Goal: Information Seeking & Learning: Learn about a topic

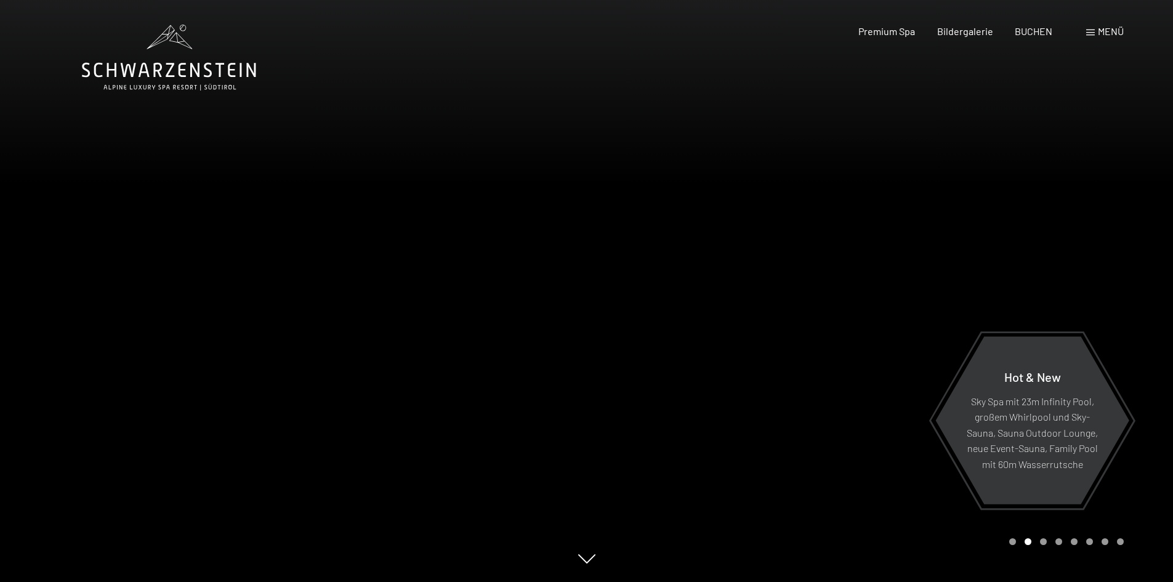
click at [1099, 27] on span "Menü" at bounding box center [1110, 31] width 26 height 12
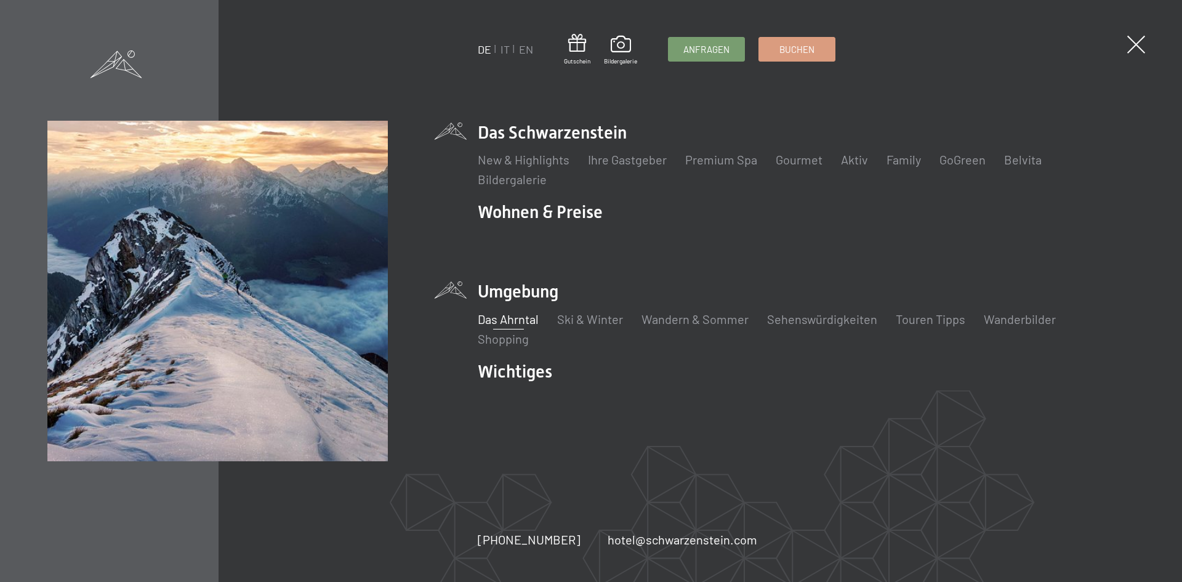
click at [510, 316] on link "Das Ahrntal" at bounding box center [508, 318] width 61 height 15
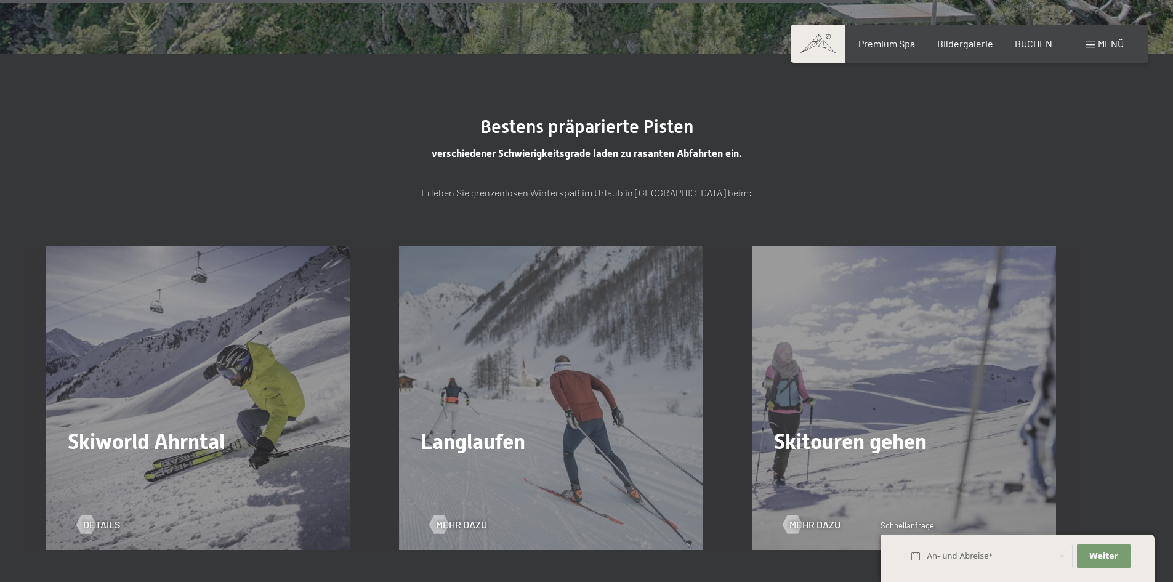
scroll to position [3324, 0]
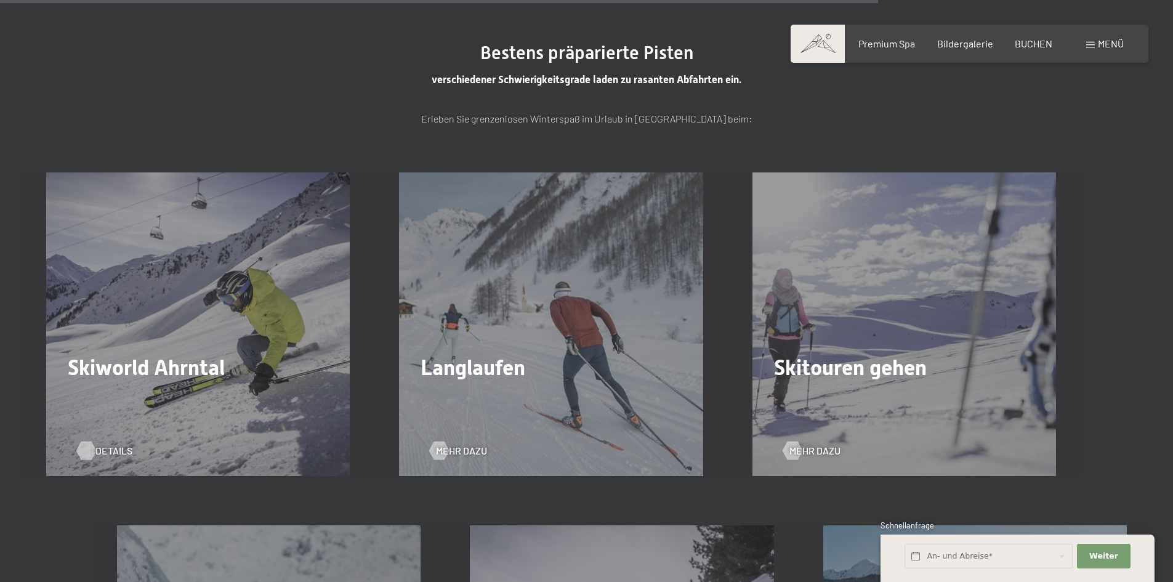
click at [91, 451] on div at bounding box center [86, 450] width 10 height 18
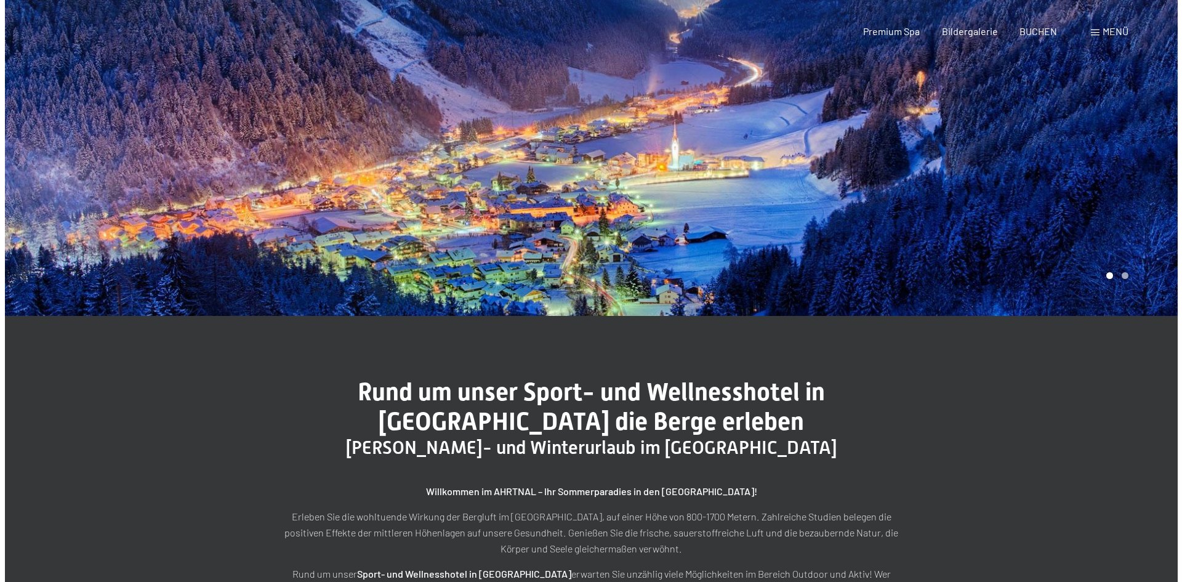
scroll to position [0, 0]
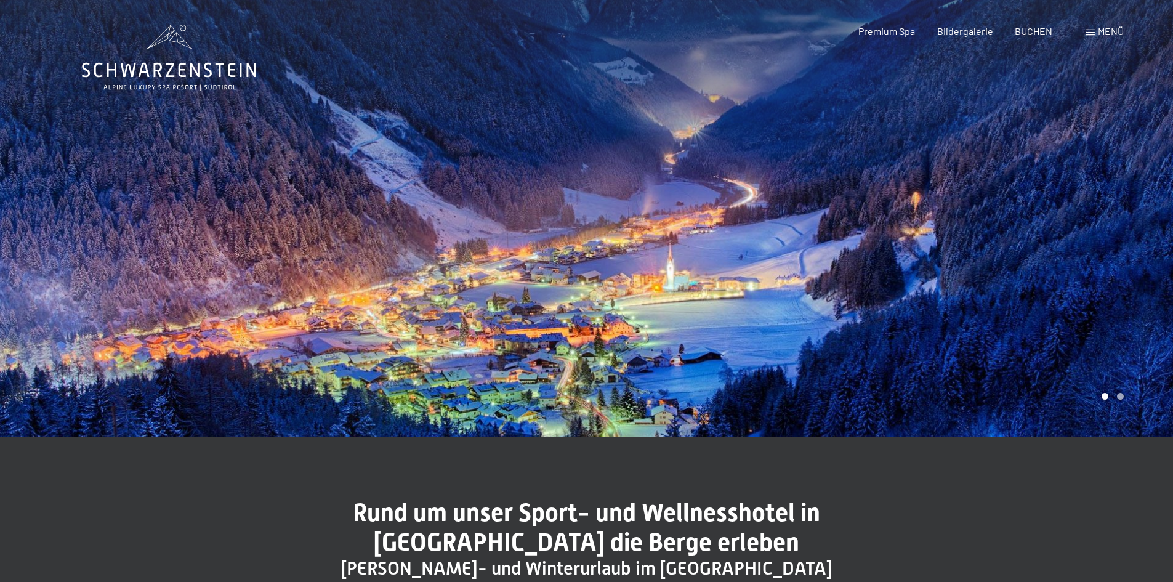
click at [1105, 30] on span "Menü" at bounding box center [1110, 31] width 26 height 12
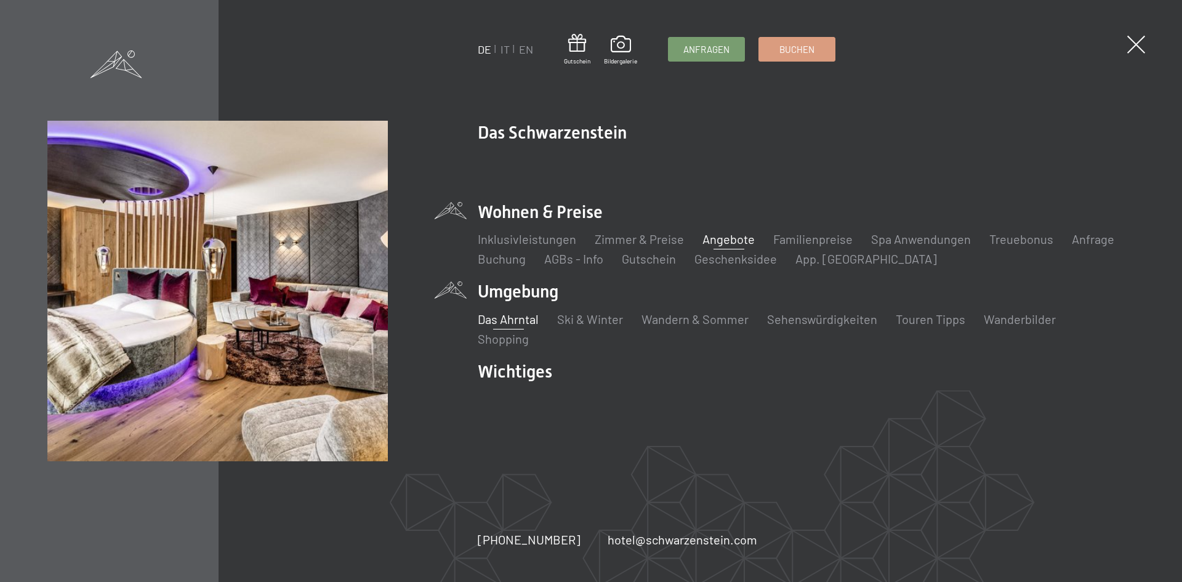
click at [718, 235] on link "Angebote" at bounding box center [728, 238] width 52 height 15
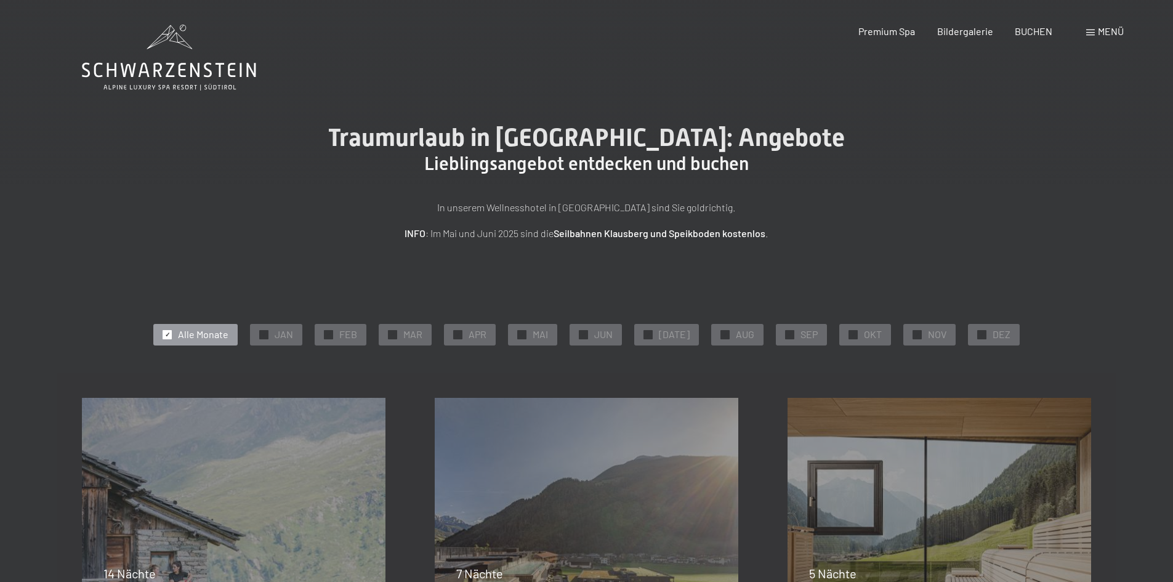
click at [1099, 36] on span "Menü" at bounding box center [1110, 31] width 26 height 12
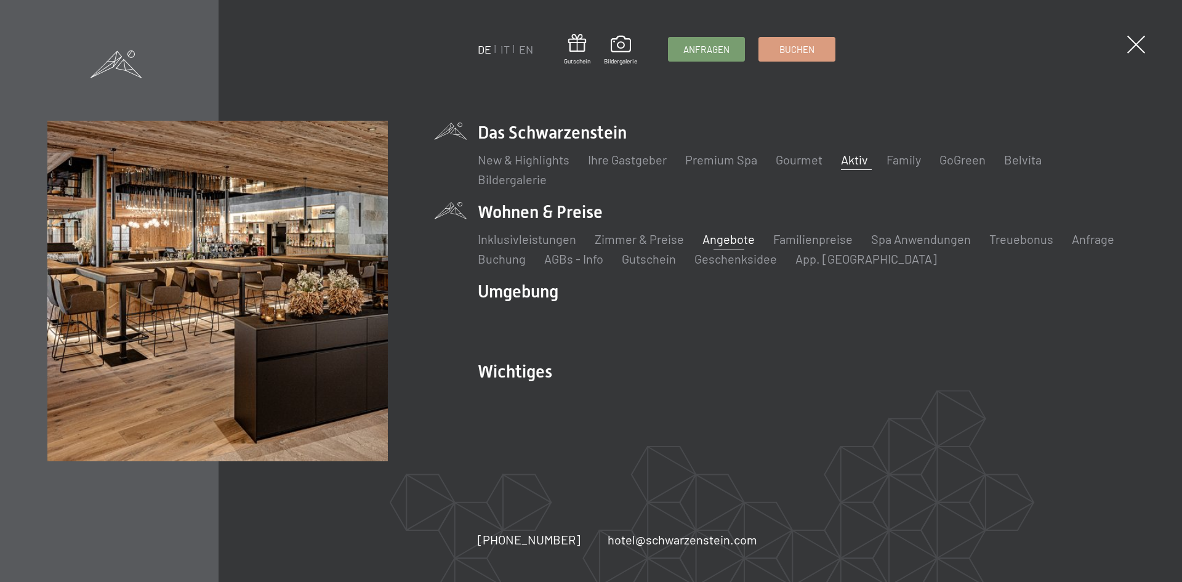
click at [852, 164] on link "Aktiv" at bounding box center [854, 159] width 27 height 15
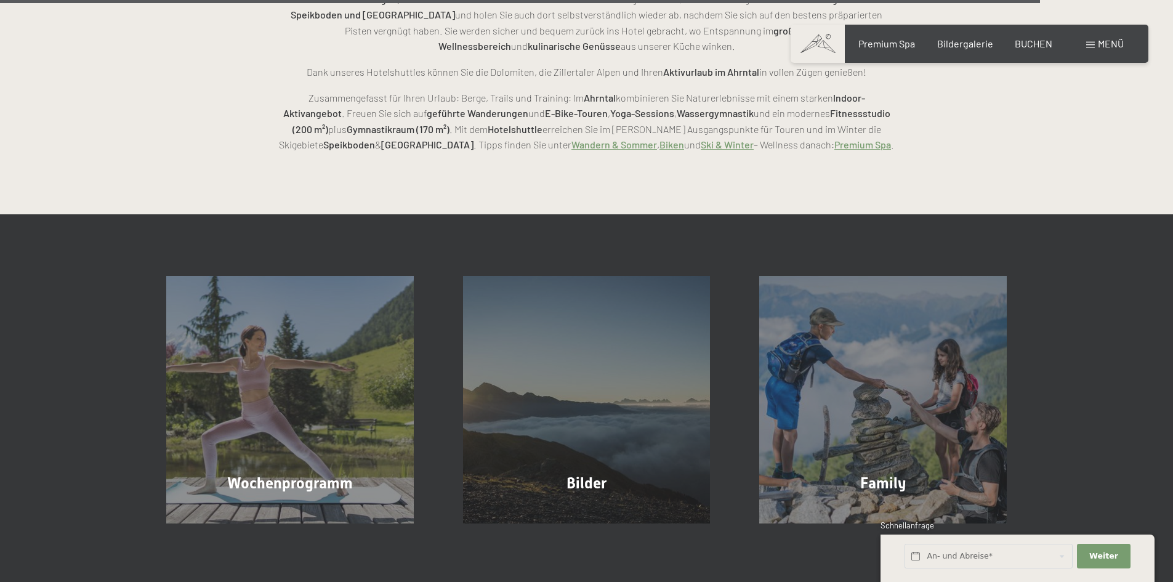
scroll to position [3201, 0]
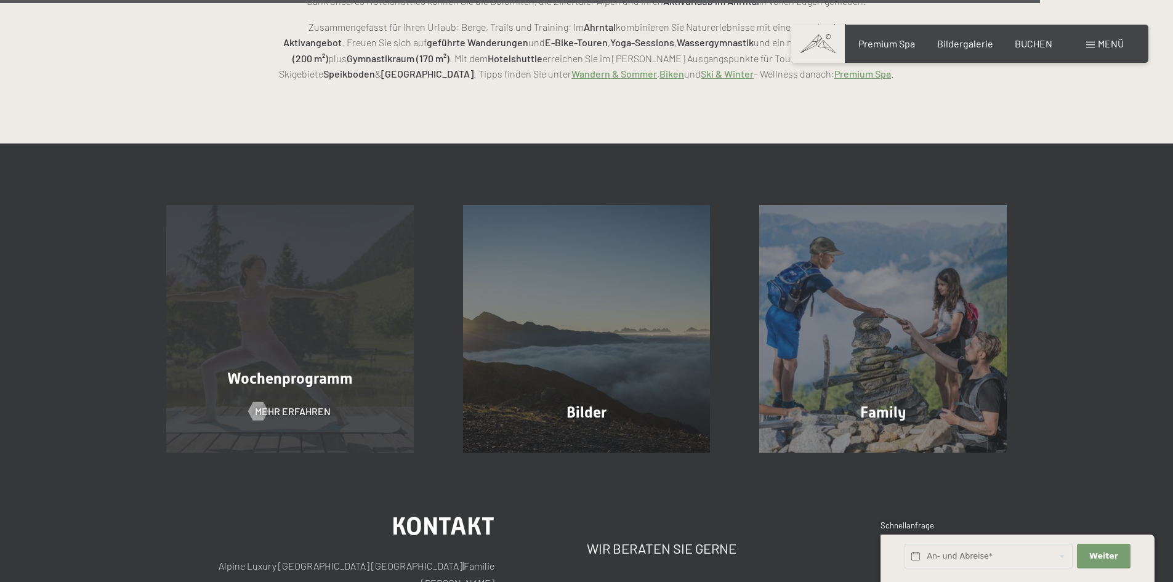
click at [382, 267] on div "Wochenprogramm Mehr erfahren" at bounding box center [290, 328] width 297 height 247
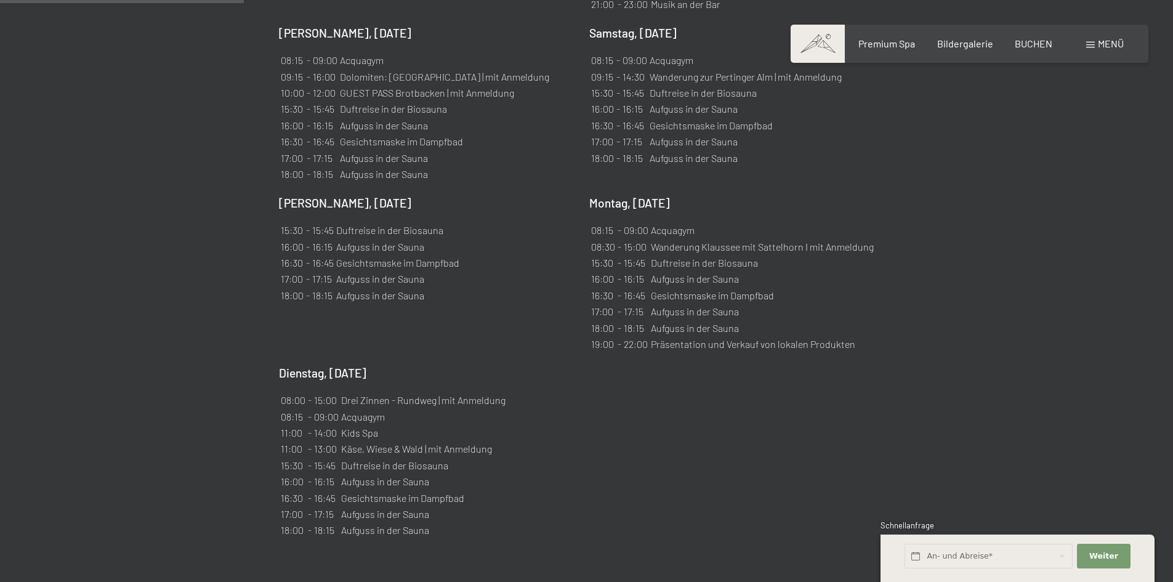
scroll to position [1231, 0]
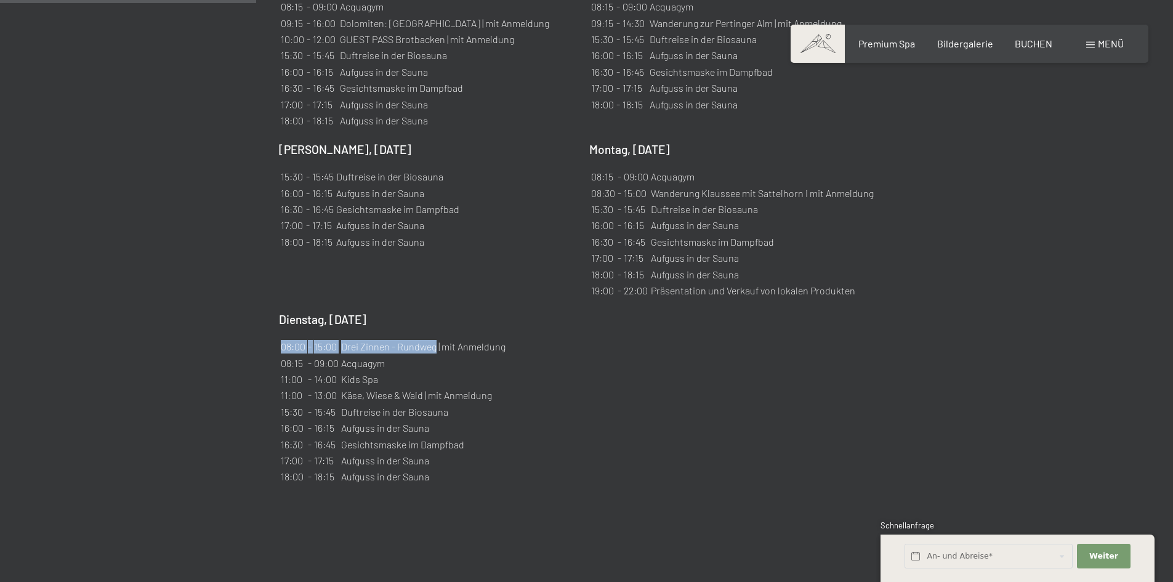
drag, startPoint x: 283, startPoint y: 318, endPoint x: 435, endPoint y: 323, distance: 152.1
click at [435, 339] on tr "08:00 - 15:00 Drei Zinnen - Rundweg | mit Anmeldung" at bounding box center [393, 346] width 226 height 15
copy tr "08:00 - 15:00 Drei Zinnen - Rundweg"
click at [631, 380] on div "Mittwoch, [DATE] 08:15 - 09:00 [GEOGRAPHIC_DATA] 08:15 - 15:00 Bergtour zum [GE…" at bounding box center [587, 104] width 616 height 762
drag, startPoint x: 282, startPoint y: 320, endPoint x: 504, endPoint y: 315, distance: 221.6
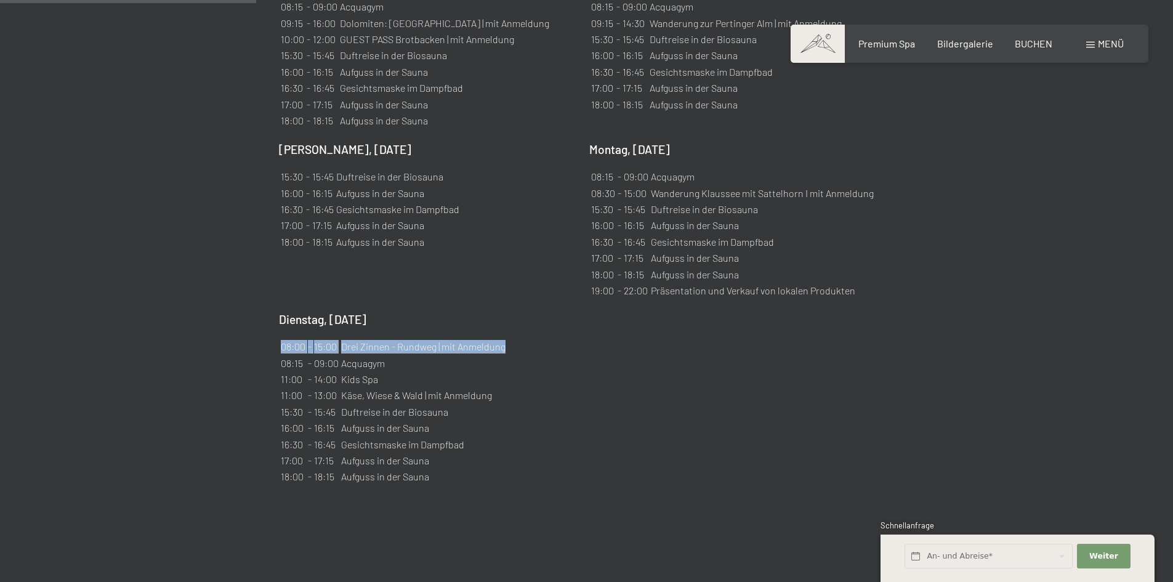
click at [504, 339] on tr "08:00 - 15:00 Drei Zinnen - Rundweg | mit Anmeldung" at bounding box center [393, 346] width 226 height 15
click at [693, 202] on td "Duftreise in der Biosauna" at bounding box center [762, 209] width 224 height 15
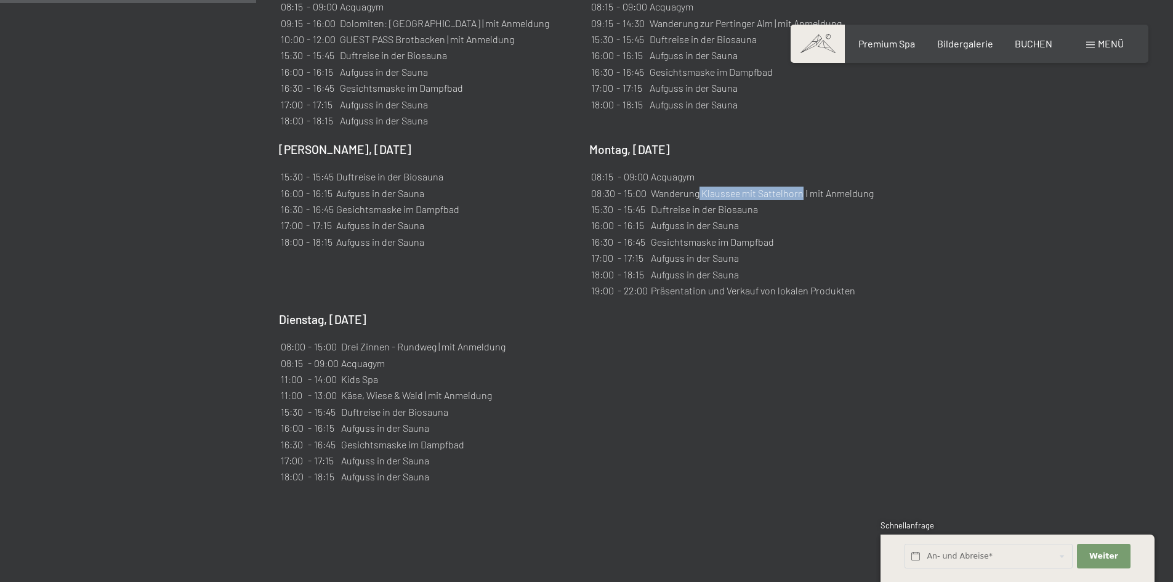
drag, startPoint x: 700, startPoint y: 163, endPoint x: 802, endPoint y: 167, distance: 102.3
click at [802, 186] on td "Wanderung Klaussee mit Sattelhorn I mit Anmeldung" at bounding box center [762, 193] width 224 height 15
copy td "Klaussee mit Sattelhorn"
